Goal: Information Seeking & Learning: Find specific fact

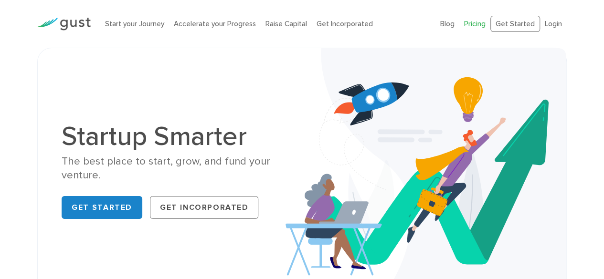
click at [475, 25] on link "Pricing" at bounding box center [474, 24] width 21 height 9
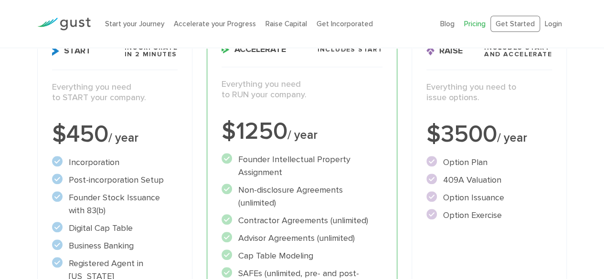
scroll to position [158, 0]
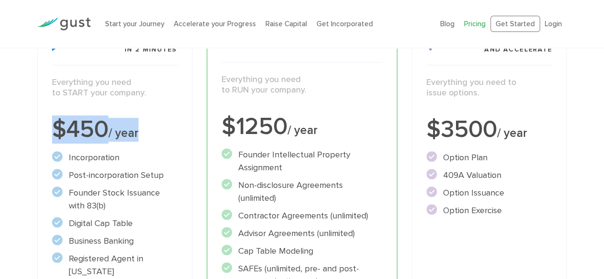
drag, startPoint x: 137, startPoint y: 133, endPoint x: 54, endPoint y: 125, distance: 83.9
click at [54, 125] on div "$450 / year" at bounding box center [114, 130] width 125 height 24
drag, startPoint x: 52, startPoint y: 129, endPoint x: 139, endPoint y: 129, distance: 86.8
click at [139, 129] on div "$450 / year" at bounding box center [114, 130] width 125 height 24
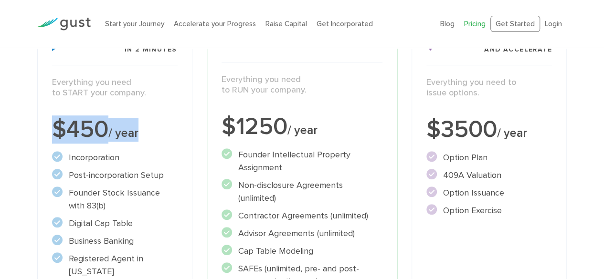
copy div "$450 / year"
